Goal: Find contact information: Obtain details needed to contact an individual or organization

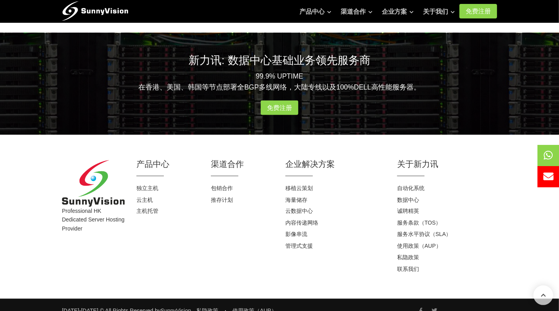
scroll to position [774, 0]
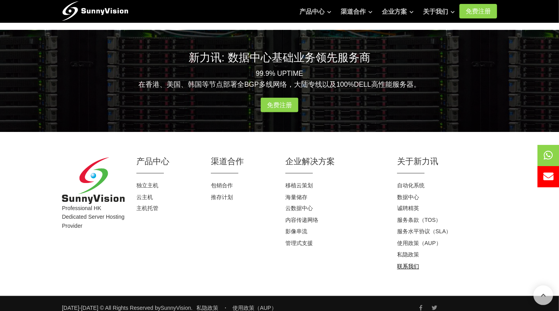
click at [407, 263] on font "联系我们" at bounding box center [408, 266] width 22 height 6
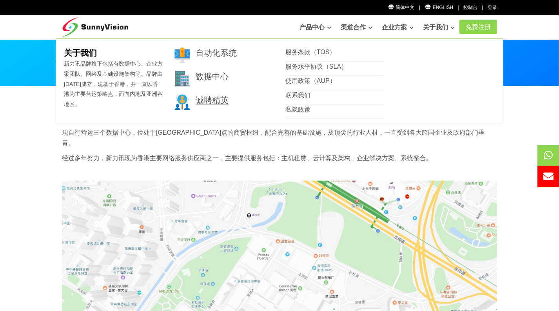
click at [223, 97] on font "诚聘精英" at bounding box center [212, 99] width 33 height 9
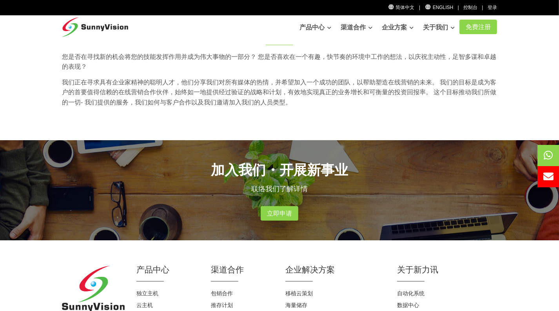
scroll to position [39, 0]
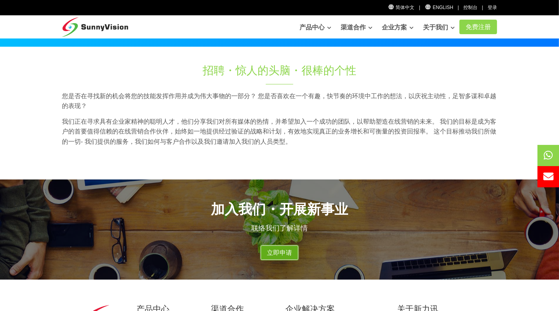
click at [296, 257] on link "立即申请" at bounding box center [280, 252] width 38 height 15
click at [293, 255] on link "立即申请" at bounding box center [280, 252] width 38 height 15
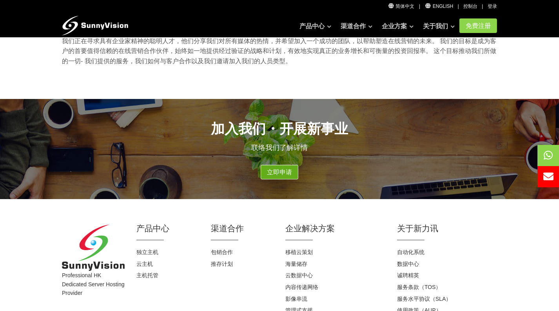
scroll to position [157, 0]
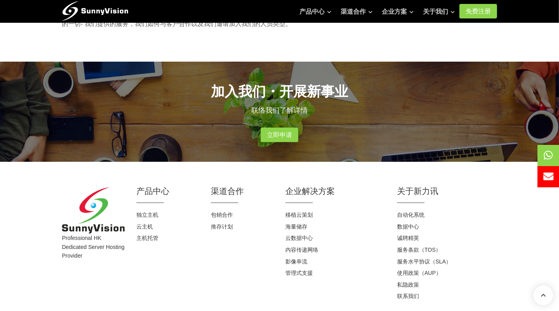
click at [282, 110] on font "联络我们了解详情" at bounding box center [279, 110] width 56 height 8
click at [306, 106] on font "联络我们了解详情" at bounding box center [279, 110] width 56 height 8
click at [289, 133] on font "立即申请" at bounding box center [279, 134] width 25 height 7
click at [411, 85] on h2 "加入我们・开展新事业" at bounding box center [279, 91] width 435 height 19
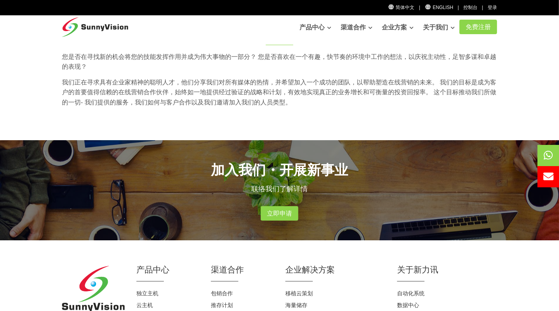
scroll to position [0, 0]
